Goal: Use online tool/utility: Utilize a website feature to perform a specific function

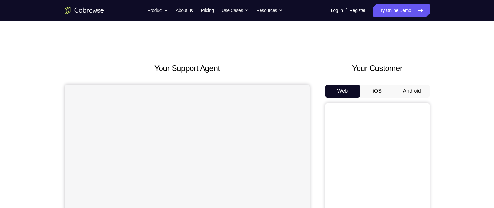
click at [417, 88] on button "Android" at bounding box center [411, 91] width 35 height 13
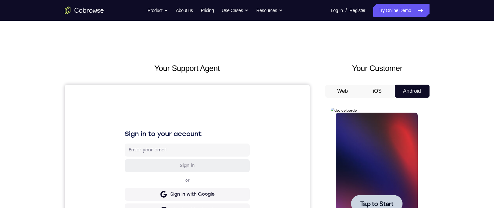
click at [369, 201] on span "Tap to Start" at bounding box center [376, 203] width 33 height 7
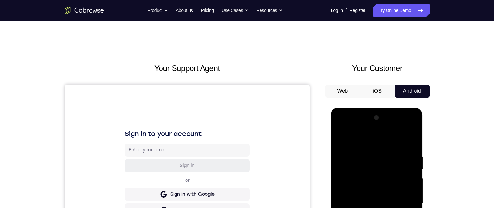
scroll to position [227, 0]
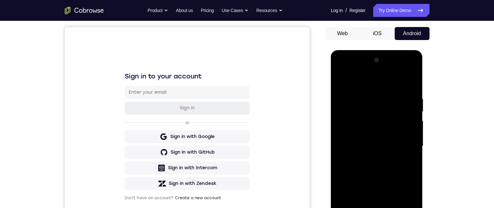
click at [378, 86] on div at bounding box center [377, 146] width 82 height 182
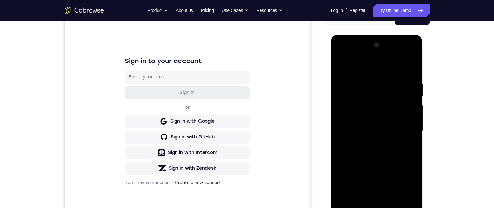
scroll to position [117, 0]
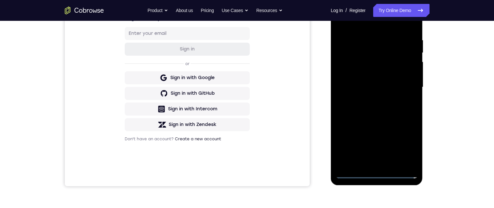
click at [404, 85] on div at bounding box center [377, 87] width 82 height 182
click at [369, 164] on div at bounding box center [377, 87] width 82 height 182
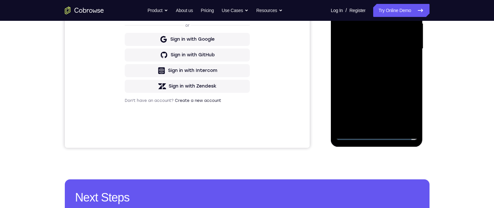
click at [373, 41] on div at bounding box center [377, 49] width 82 height 182
click at [369, 35] on div at bounding box center [377, 49] width 82 height 182
click at [397, 49] on div at bounding box center [377, 49] width 82 height 182
click at [401, 73] on div at bounding box center [377, 49] width 82 height 182
click at [398, 71] on div at bounding box center [377, 49] width 82 height 182
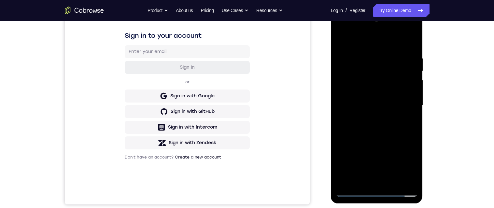
scroll to position [100, 0]
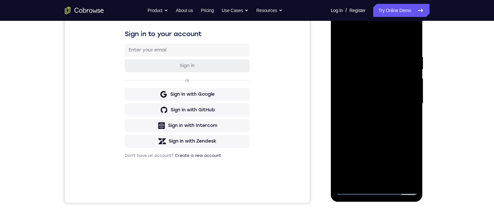
click at [395, 131] on div at bounding box center [377, 104] width 82 height 182
click at [416, 40] on div at bounding box center [377, 103] width 82 height 182
click at [417, 41] on div at bounding box center [377, 103] width 82 height 182
click at [416, 41] on div at bounding box center [377, 103] width 82 height 182
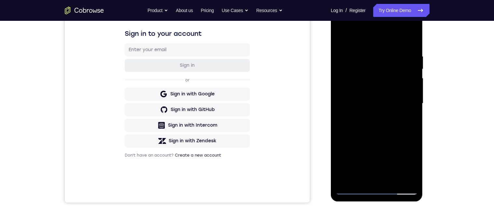
click at [359, 58] on div at bounding box center [377, 103] width 82 height 182
click at [353, 185] on div at bounding box center [377, 103] width 82 height 182
click at [351, 182] on div at bounding box center [377, 103] width 82 height 182
click at [374, 56] on div at bounding box center [377, 103] width 82 height 182
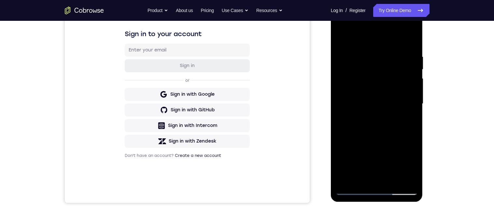
click at [342, 90] on div at bounding box center [377, 104] width 82 height 182
click at [344, 81] on div at bounding box center [377, 104] width 82 height 182
click at [410, 44] on div at bounding box center [377, 104] width 82 height 182
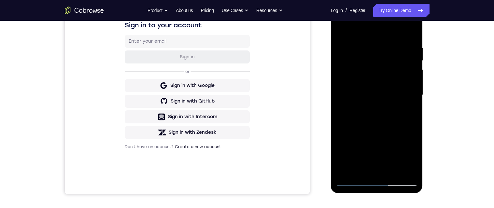
click at [391, 45] on div at bounding box center [377, 95] width 82 height 182
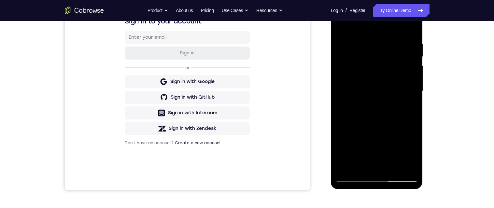
scroll to position [114, 0]
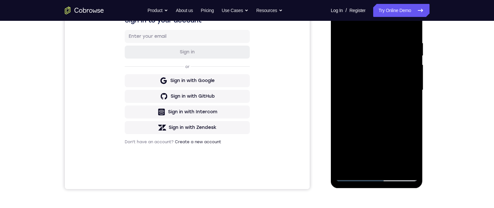
click at [408, 88] on div at bounding box center [377, 90] width 82 height 182
click at [337, 81] on div at bounding box center [377, 90] width 82 height 182
click at [406, 54] on div at bounding box center [377, 90] width 82 height 182
click at [413, 55] on div at bounding box center [377, 90] width 82 height 182
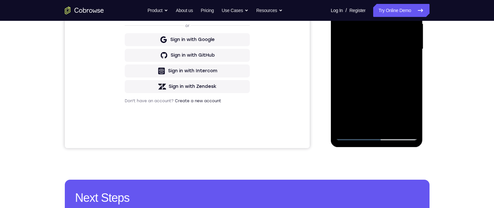
click at [411, 123] on div at bounding box center [377, 49] width 82 height 182
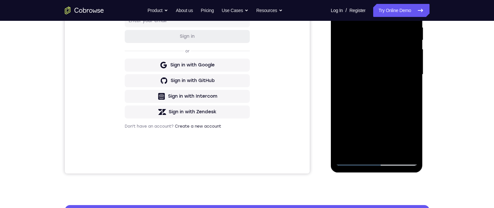
scroll to position [121, 0]
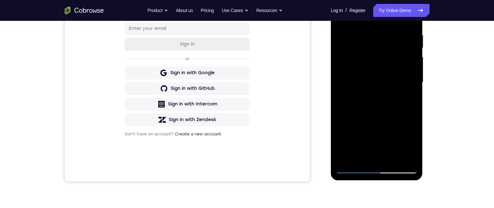
click at [413, 91] on div at bounding box center [377, 82] width 82 height 182
click at [340, 79] on div at bounding box center [377, 82] width 82 height 182
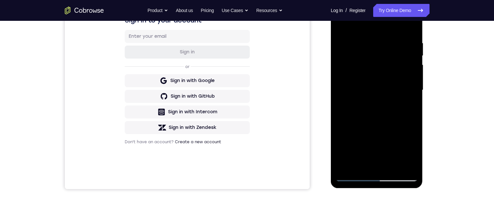
scroll to position [112, 0]
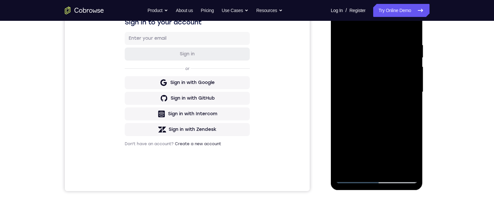
click at [409, 65] on div at bounding box center [377, 92] width 82 height 182
click at [412, 60] on div at bounding box center [377, 92] width 82 height 182
click at [414, 63] on div at bounding box center [377, 92] width 82 height 182
click at [414, 62] on div at bounding box center [377, 92] width 82 height 182
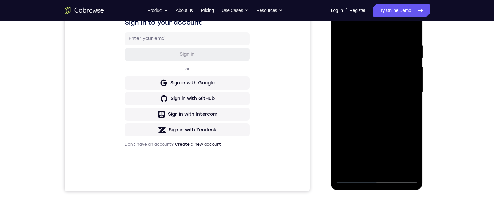
click at [416, 63] on div at bounding box center [377, 92] width 82 height 182
click at [412, 63] on div at bounding box center [377, 92] width 82 height 182
click at [415, 61] on div at bounding box center [377, 92] width 82 height 182
click at [414, 61] on div at bounding box center [377, 92] width 82 height 182
click at [416, 58] on div at bounding box center [377, 92] width 82 height 182
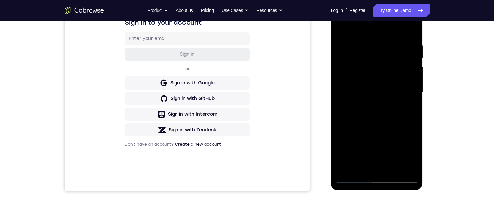
click at [339, 77] on div at bounding box center [377, 92] width 82 height 182
click at [415, 103] on div at bounding box center [377, 92] width 82 height 182
click at [414, 111] on div at bounding box center [377, 92] width 82 height 182
click at [415, 108] on div at bounding box center [377, 92] width 82 height 182
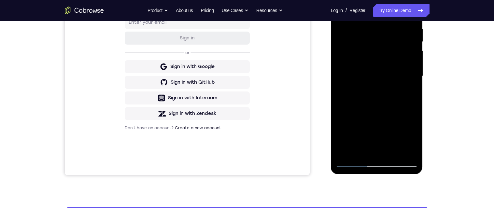
click at [406, 150] on div at bounding box center [377, 76] width 82 height 182
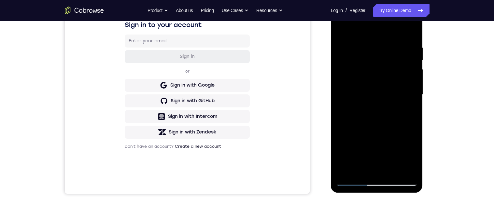
scroll to position [108, 0]
click at [341, 79] on div at bounding box center [377, 95] width 82 height 182
click at [412, 68] on div at bounding box center [377, 95] width 82 height 182
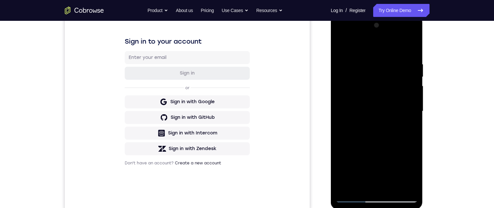
scroll to position [91, 0]
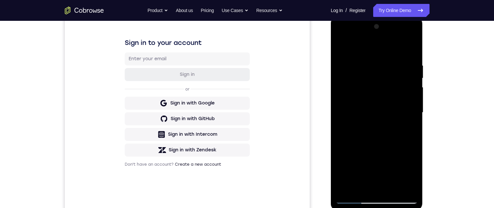
click at [408, 90] on div at bounding box center [377, 112] width 82 height 182
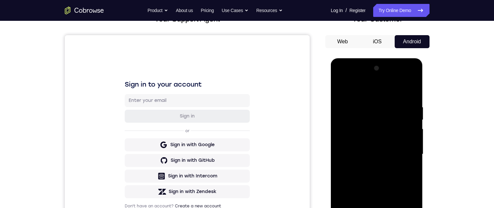
scroll to position [48, 0]
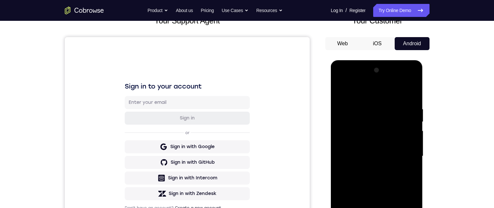
click at [410, 95] on div at bounding box center [377, 156] width 82 height 182
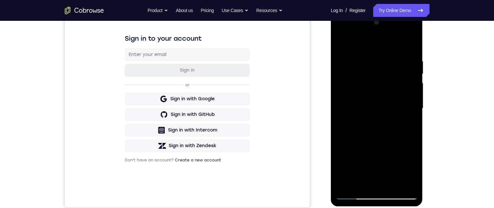
scroll to position [103, 0]
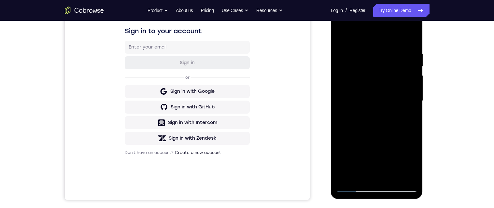
click at [395, 179] on div at bounding box center [377, 101] width 82 height 182
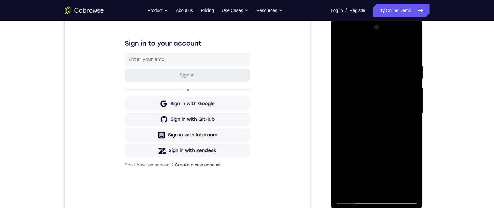
click at [382, 137] on div at bounding box center [377, 113] width 82 height 182
click at [406, 126] on div at bounding box center [377, 114] width 82 height 182
click at [399, 107] on div at bounding box center [377, 114] width 82 height 182
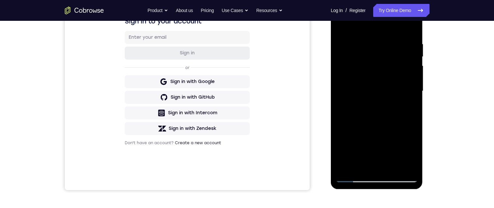
scroll to position [113, 0]
click at [405, 109] on div at bounding box center [377, 90] width 82 height 182
click at [409, 107] on div at bounding box center [377, 90] width 82 height 182
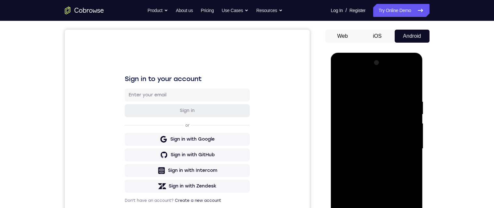
scroll to position [48, 0]
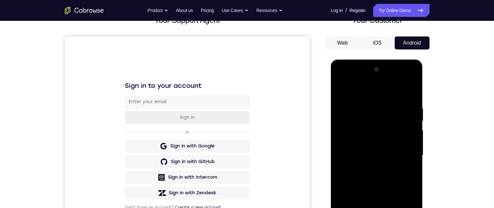
click at [341, 88] on div at bounding box center [377, 155] width 82 height 182
click at [446, 92] on div "Your Support Agent Your Customer Web iOS Android Next Steps We’d be happy to gi…" at bounding box center [247, 187] width 417 height 429
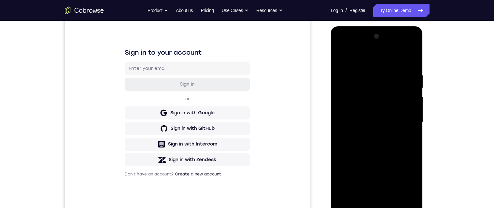
scroll to position [52, 0]
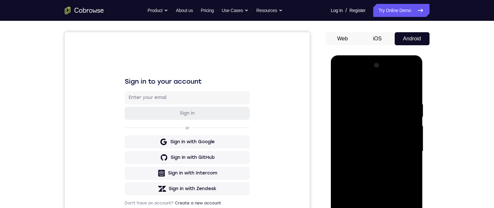
click at [341, 82] on div at bounding box center [377, 151] width 82 height 182
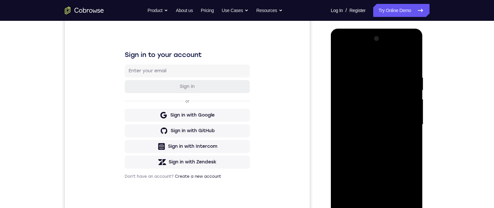
scroll to position [106, 0]
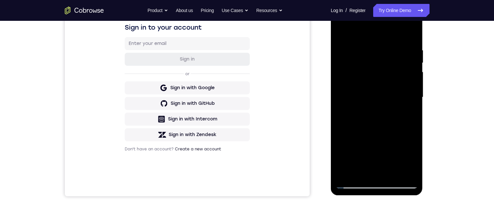
click at [363, 172] on div at bounding box center [377, 97] width 82 height 182
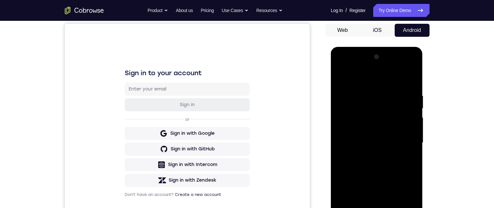
scroll to position [62, 0]
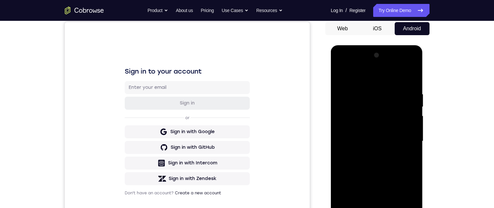
click at [384, 99] on div at bounding box center [377, 141] width 82 height 182
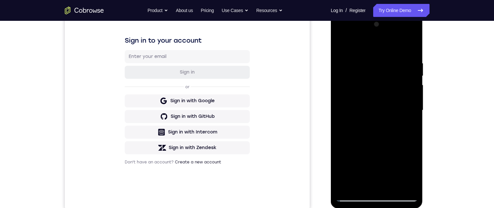
scroll to position [94, 0]
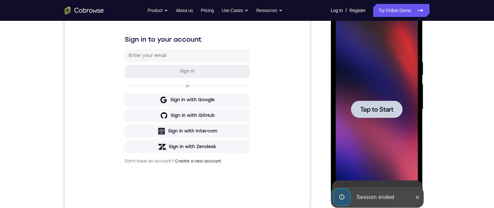
click at [379, 109] on span "Tap to Start" at bounding box center [376, 109] width 33 height 7
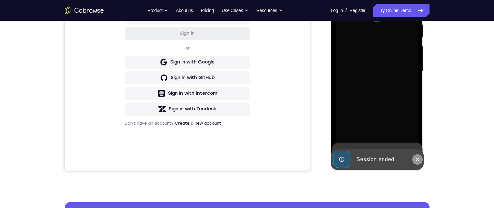
click at [415, 163] on button at bounding box center [417, 159] width 10 height 10
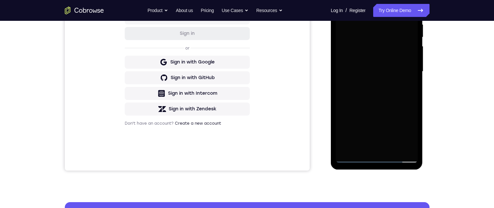
scroll to position [133, 0]
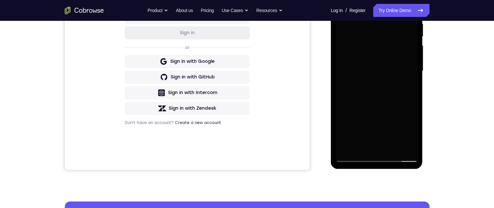
click at [381, 92] on div at bounding box center [377, 71] width 82 height 182
click at [377, 158] on div at bounding box center [377, 71] width 82 height 182
click at [376, 158] on div at bounding box center [377, 71] width 82 height 182
click at [404, 130] on div at bounding box center [377, 71] width 82 height 182
click at [372, 8] on div at bounding box center [377, 71] width 82 height 182
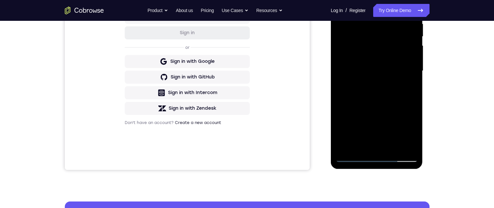
click at [403, 68] on div at bounding box center [377, 71] width 82 height 182
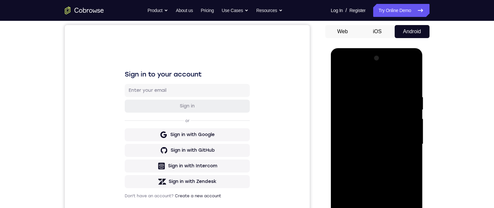
click at [370, 157] on div at bounding box center [377, 144] width 82 height 182
click at [370, 139] on div at bounding box center [377, 144] width 82 height 182
click at [378, 131] on div at bounding box center [377, 144] width 82 height 182
click at [371, 145] on div at bounding box center [377, 144] width 82 height 182
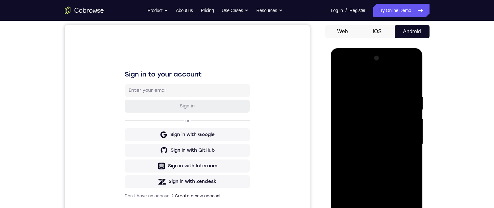
click at [371, 167] on div at bounding box center [377, 144] width 82 height 182
click at [381, 163] on div at bounding box center [377, 144] width 82 height 182
click at [378, 163] on div at bounding box center [377, 144] width 82 height 182
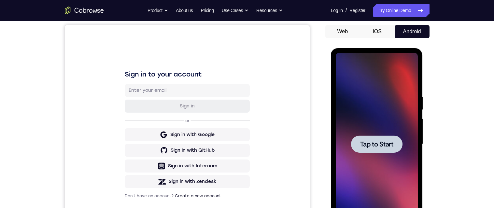
click at [383, 148] on div at bounding box center [376, 143] width 51 height 17
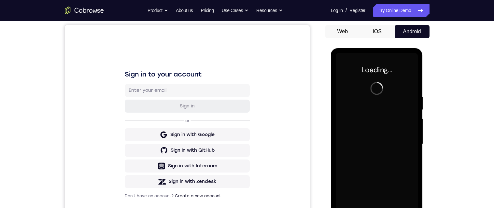
click at [383, 148] on div at bounding box center [377, 144] width 82 height 182
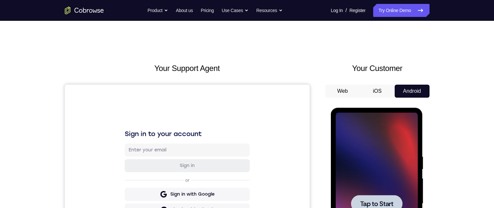
click at [374, 200] on span "Tap to Start" at bounding box center [376, 203] width 33 height 7
